Goal: Check status

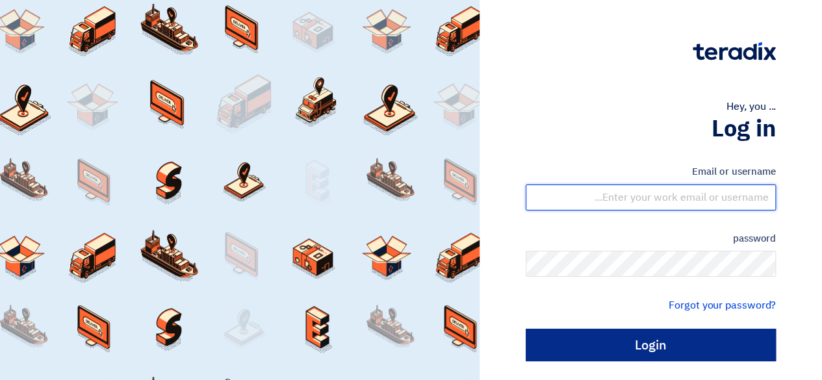
type input "[EMAIL_ADDRESS][DOMAIN_NAME]"
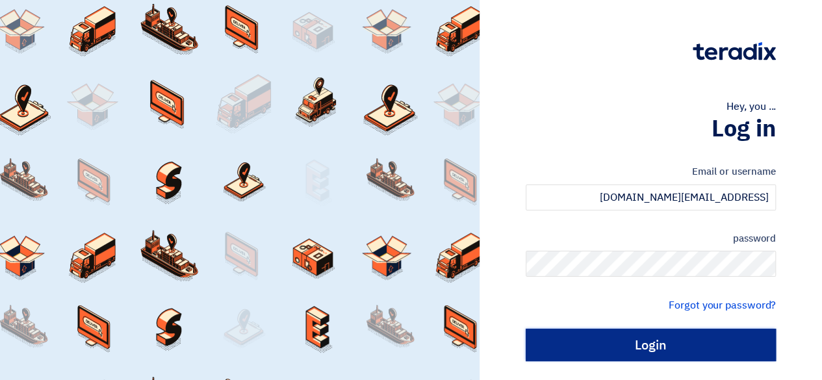
click at [696, 351] on input "Login" at bounding box center [650, 345] width 250 height 32
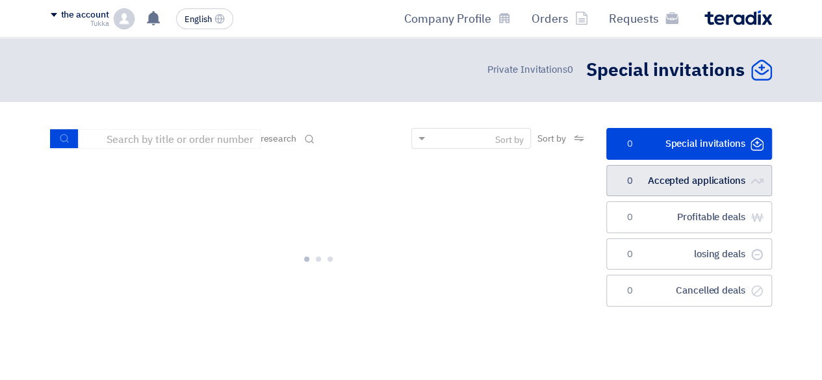
click at [689, 190] on link "الطلبات المقبولة Accepted applications 0" at bounding box center [689, 181] width 166 height 32
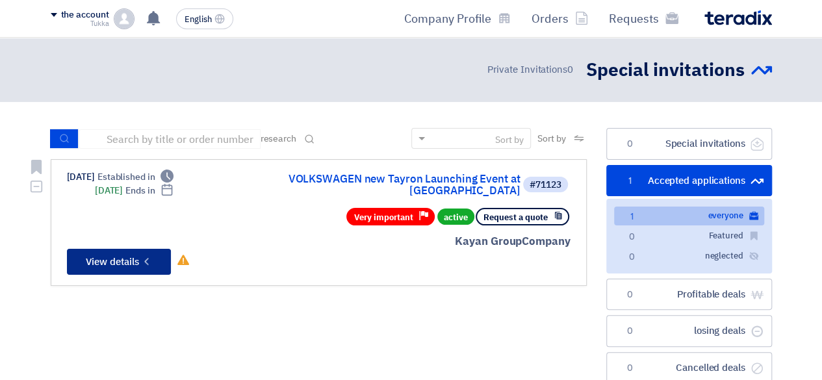
click at [125, 262] on button "Check details View details" at bounding box center [119, 262] width 104 height 26
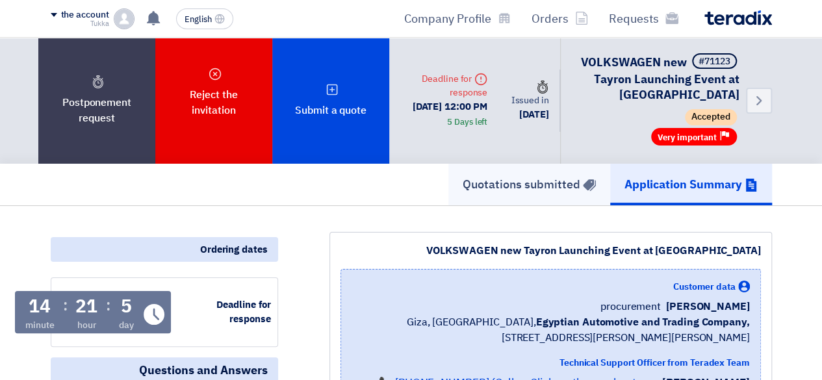
click at [480, 164] on link "Quotations submitted" at bounding box center [529, 185] width 162 height 42
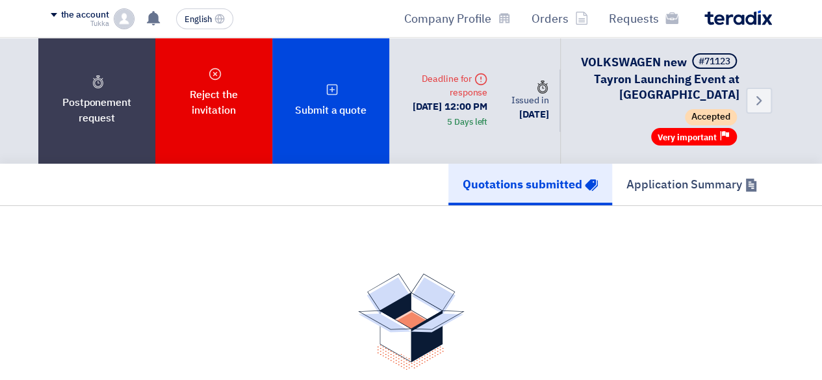
click at [659, 213] on section "No quotes have been submitted yet. Submit a quote" at bounding box center [411, 363] width 822 height 315
click at [666, 199] on link "Application Summary" at bounding box center [692, 185] width 160 height 42
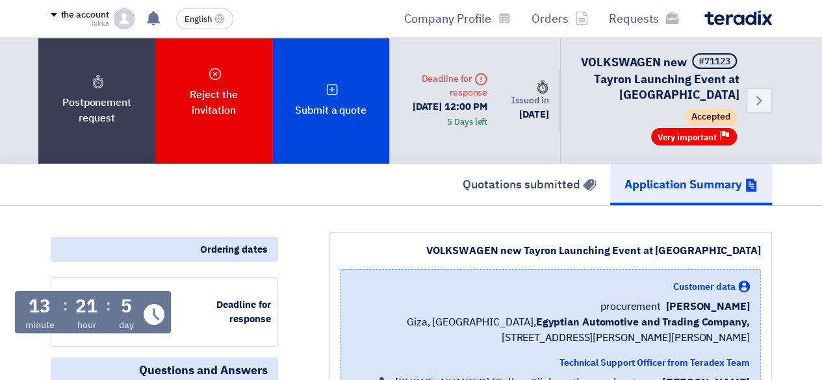
click at [434, 232] on div "VOLKSWAGEN new Tayron Launching Event at Azha Customer data George Azmy procure…" at bounding box center [550, 334] width 442 height 205
click at [539, 186] on font "Quotations submitted" at bounding box center [521, 184] width 118 height 18
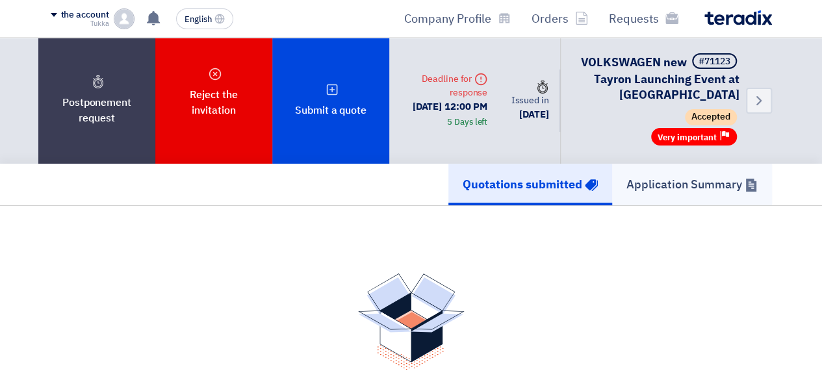
click at [675, 176] on font "Application Summary" at bounding box center [684, 184] width 116 height 18
